Goal: Navigation & Orientation: Find specific page/section

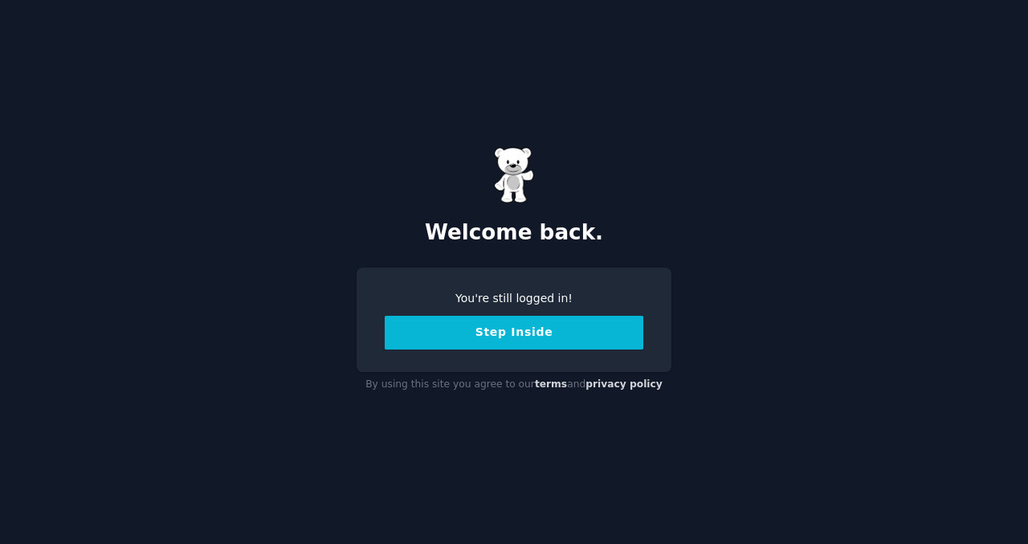
click at [558, 339] on button "Step Inside" at bounding box center [514, 333] width 259 height 34
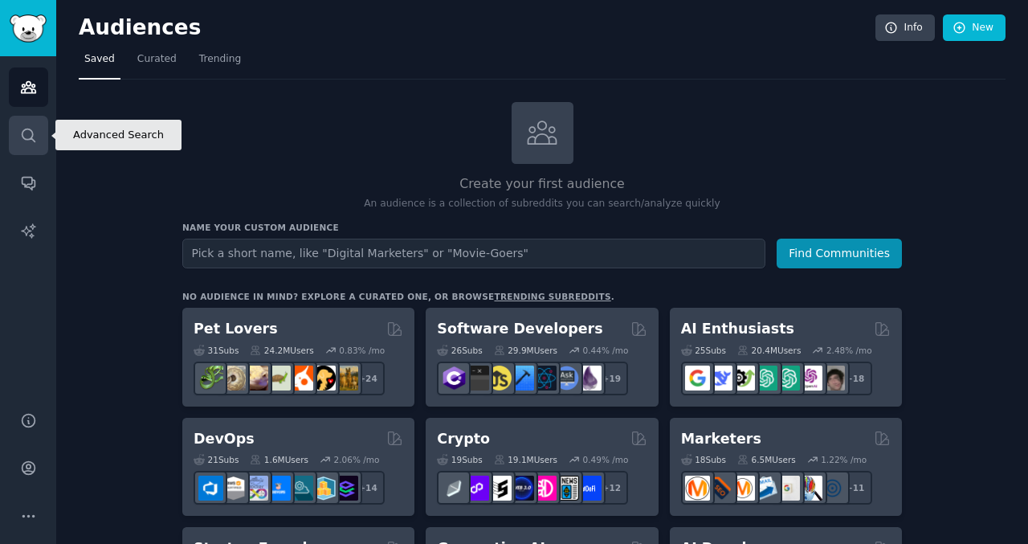
click at [32, 133] on icon "Sidebar" at bounding box center [28, 134] width 13 height 13
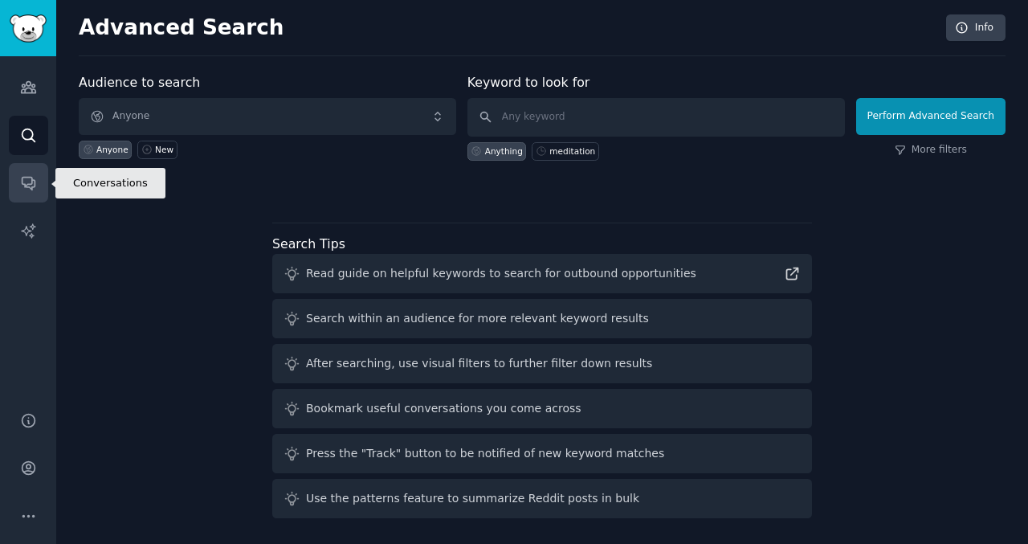
click at [34, 169] on link "Conversations" at bounding box center [28, 182] width 39 height 39
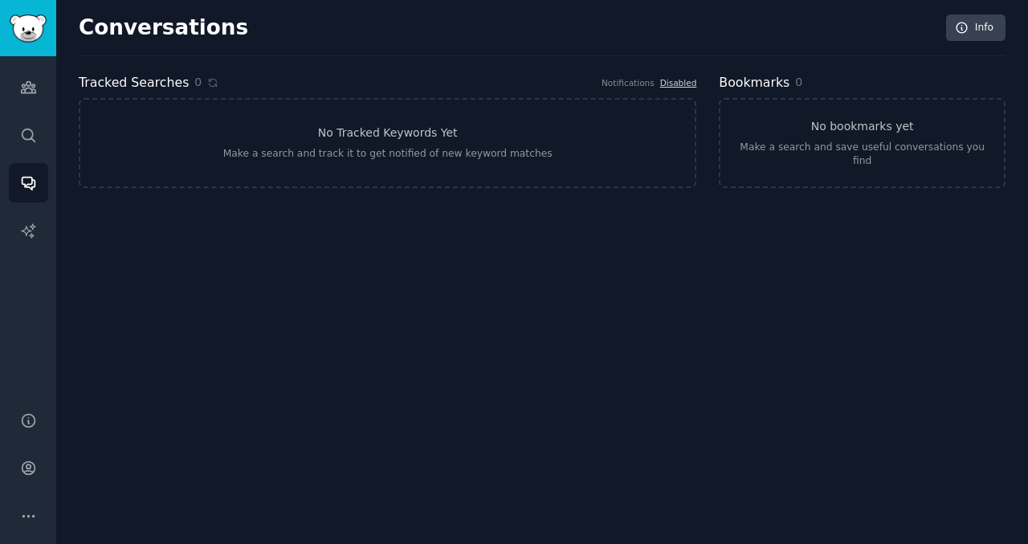
click at [32, 205] on div "Audiences Search Conversations AI Reports" at bounding box center [28, 224] width 56 height 336
click at [32, 221] on link "AI Reports" at bounding box center [28, 230] width 39 height 39
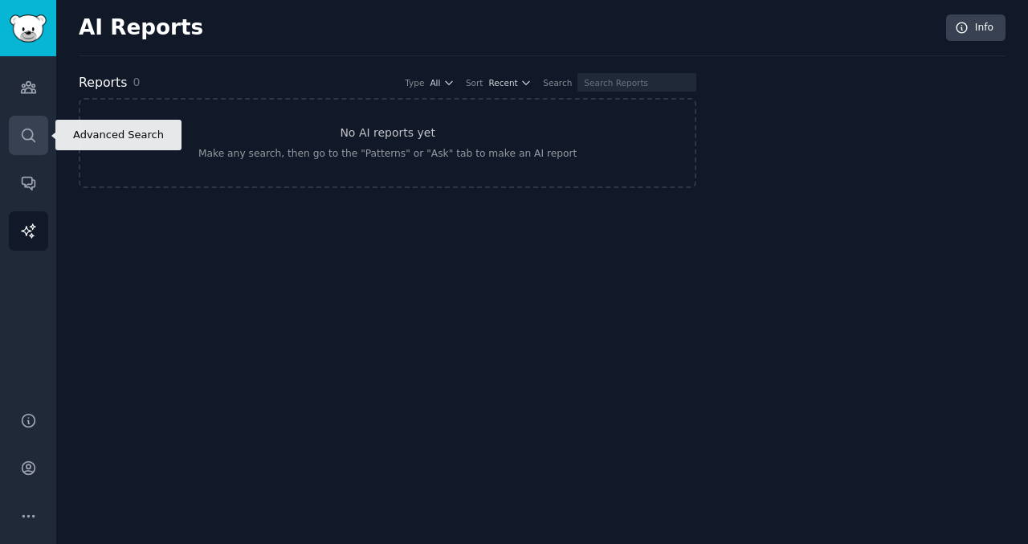
click at [28, 136] on icon "Sidebar" at bounding box center [28, 135] width 17 height 17
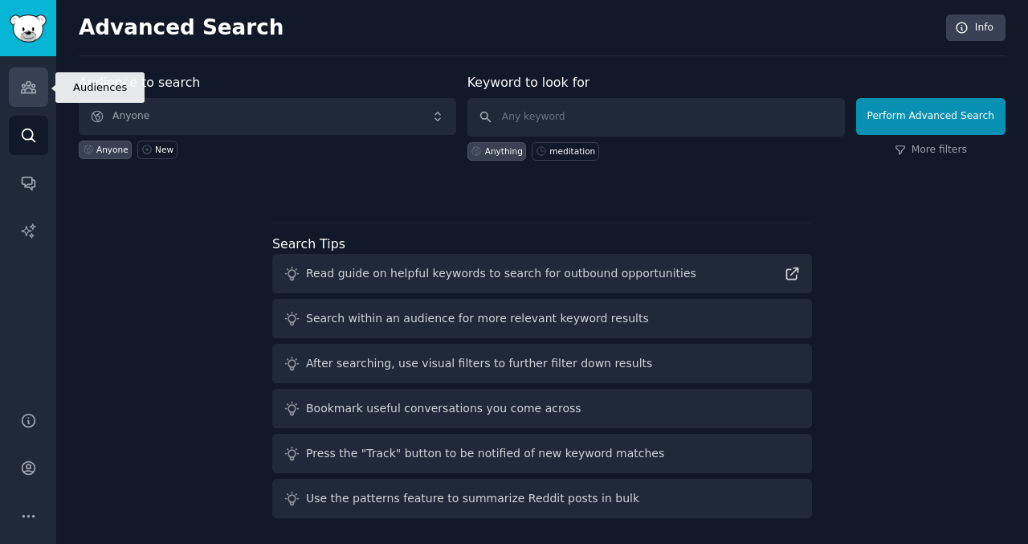
click at [27, 100] on link "Audiences" at bounding box center [28, 86] width 39 height 39
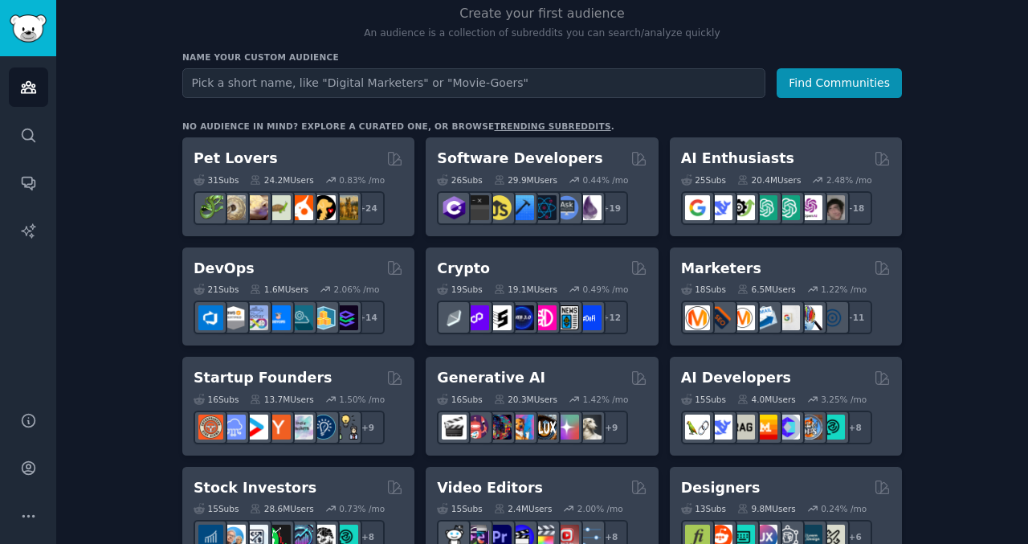
scroll to position [169, 0]
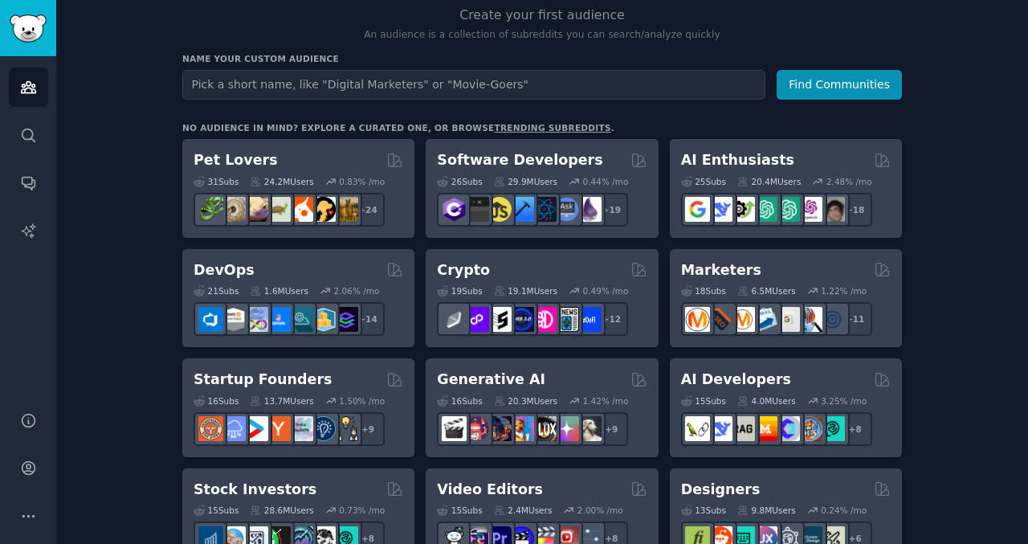
drag, startPoint x: 150, startPoint y: 60, endPoint x: 590, endPoint y: 2, distance: 443.9
